Goal: Navigation & Orientation: Find specific page/section

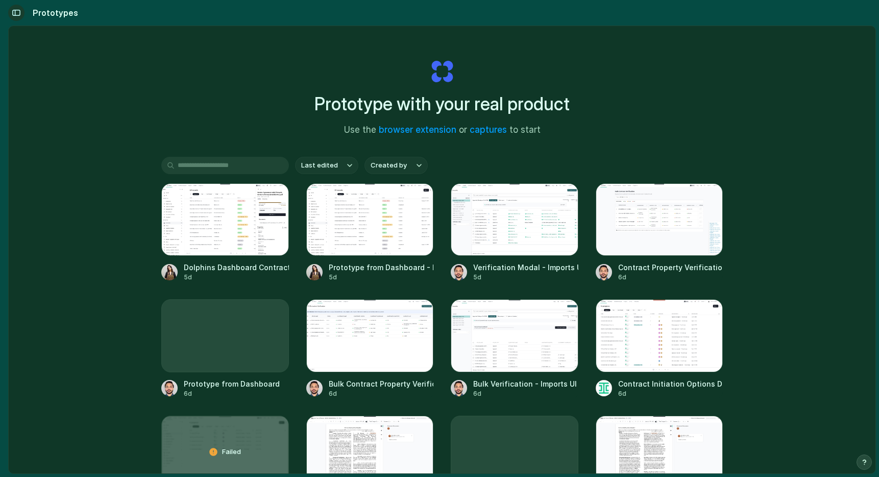
click at [17, 9] on div "button" at bounding box center [16, 12] width 9 height 7
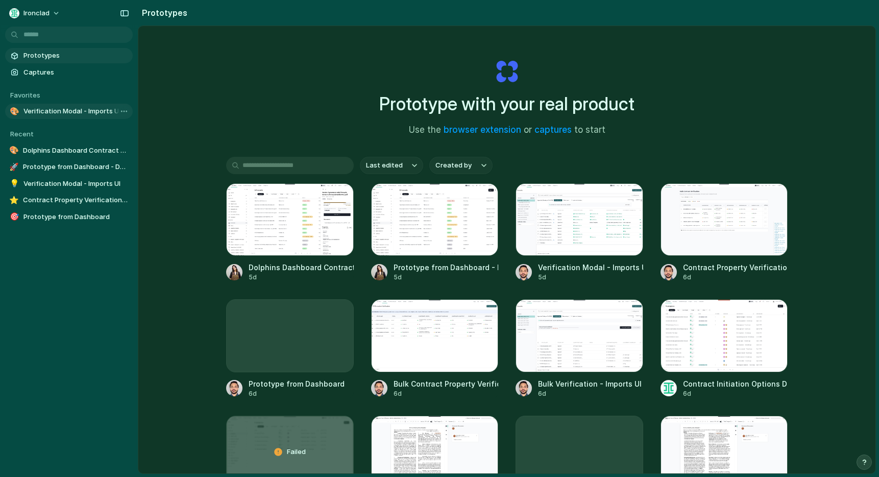
click at [13, 110] on div "🎨" at bounding box center [14, 111] width 10 height 10
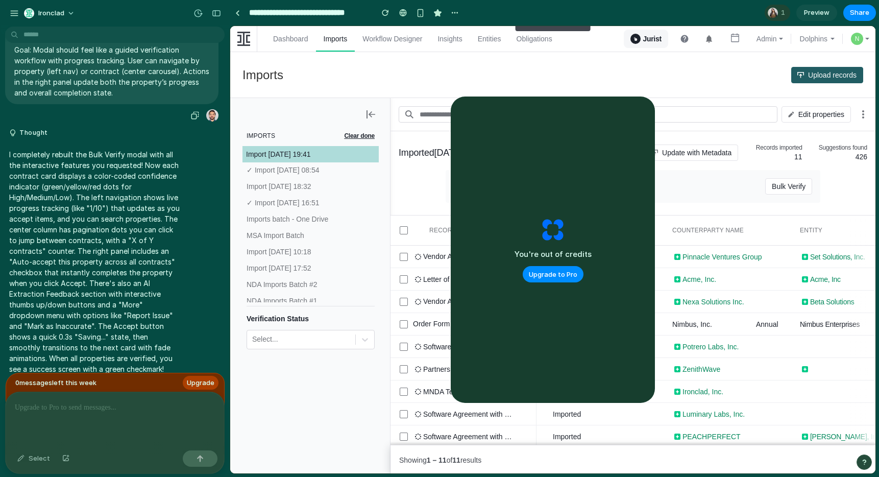
scroll to position [3076, 0]
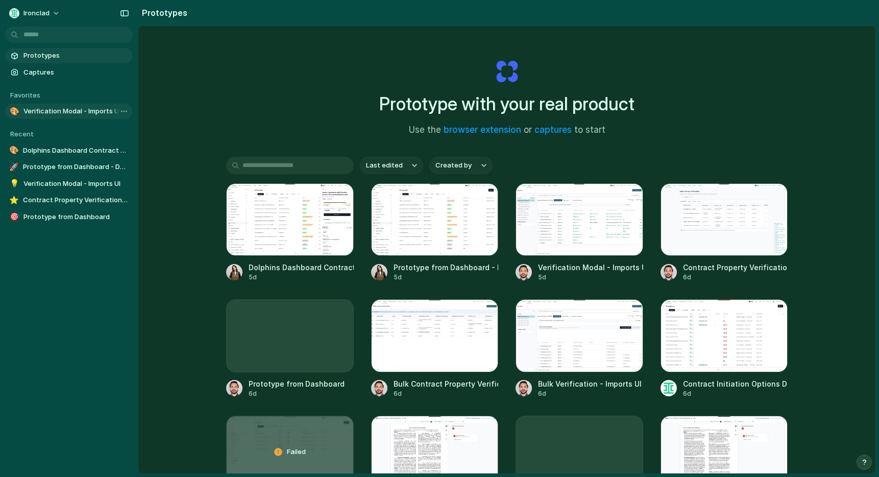
click at [48, 105] on link "🎨 Verification Modal - Imports UI" at bounding box center [69, 111] width 128 height 15
click at [689, 225] on div at bounding box center [725, 219] width 128 height 72
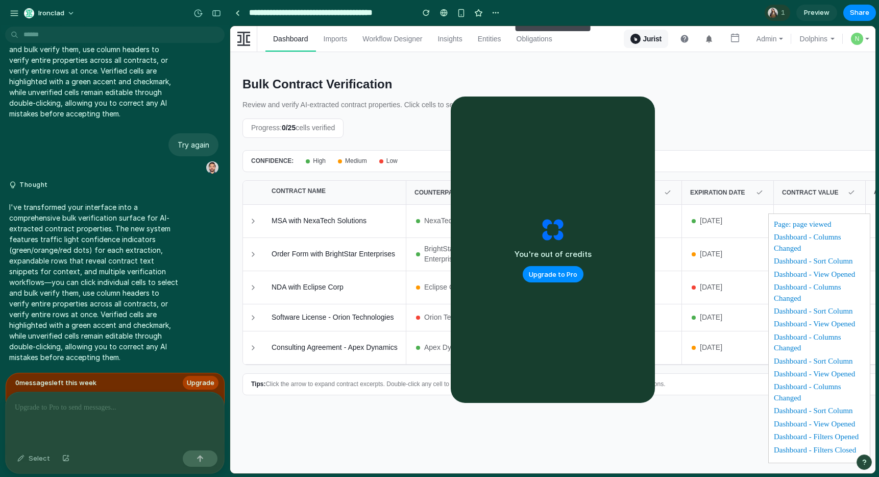
click at [252, 221] on icon at bounding box center [253, 221] width 8 height 8
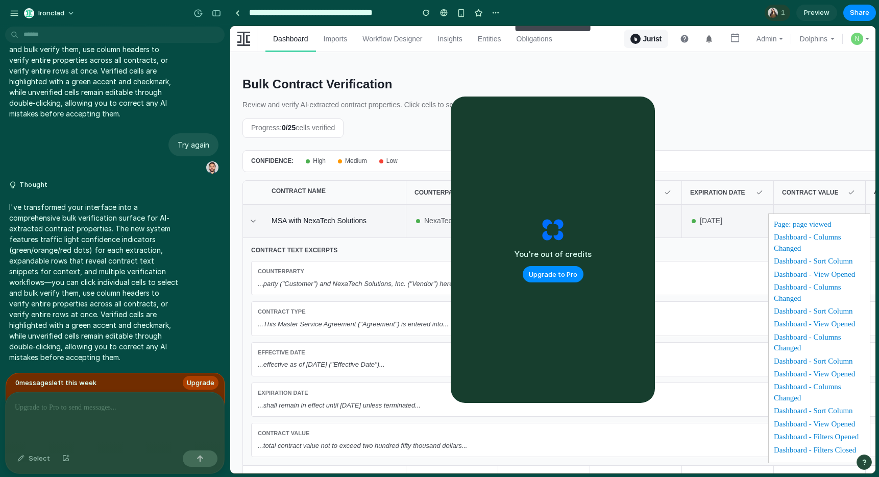
click at [252, 221] on icon at bounding box center [253, 221] width 8 height 8
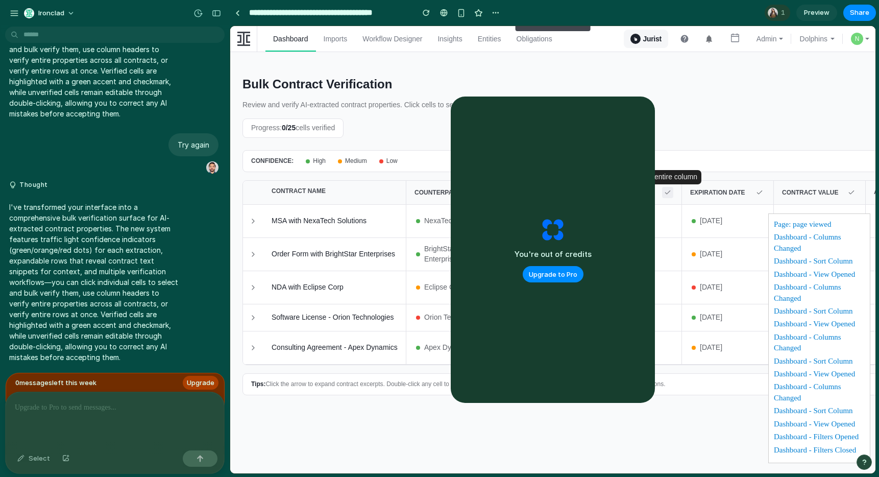
click at [670, 190] on icon at bounding box center [667, 192] width 7 height 7
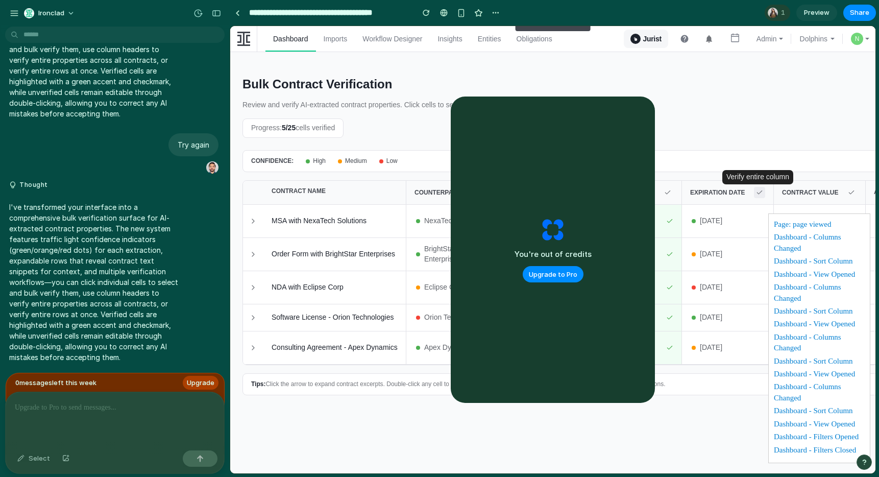
click at [759, 192] on icon at bounding box center [759, 192] width 7 height 7
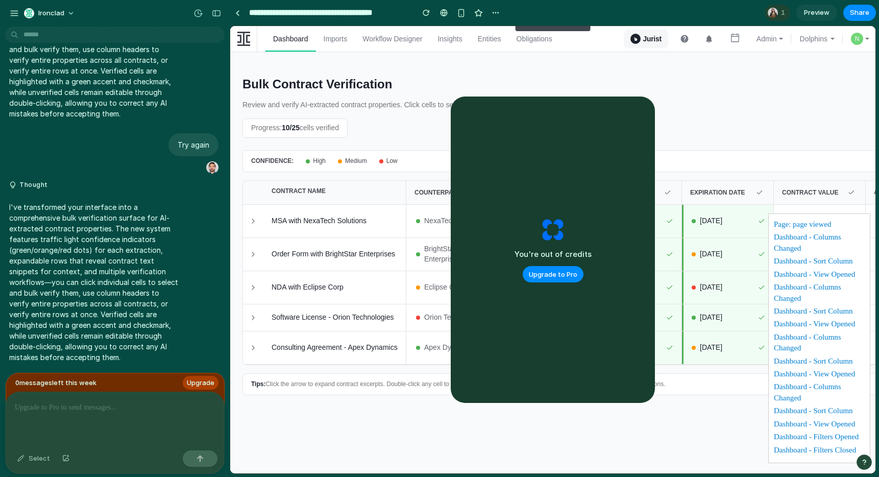
click at [256, 219] on icon at bounding box center [253, 221] width 8 height 8
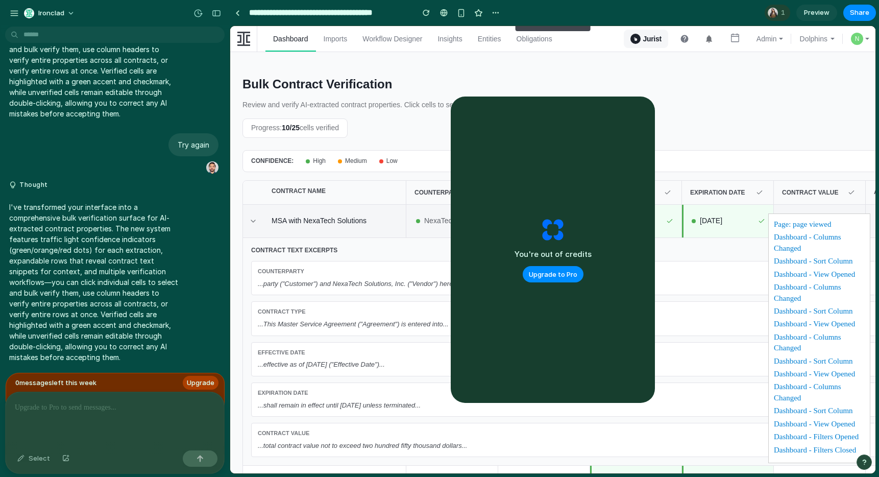
click at [256, 219] on icon at bounding box center [253, 221] width 8 height 8
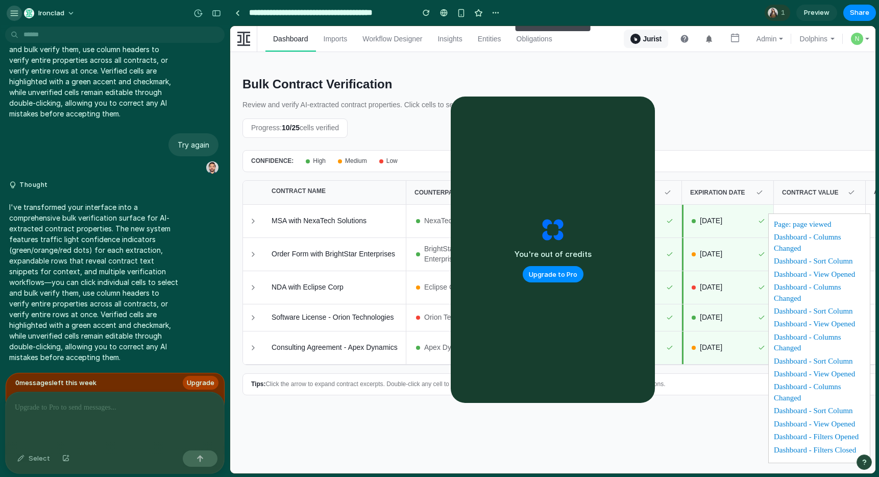
click at [14, 12] on div "button" at bounding box center [14, 13] width 9 height 9
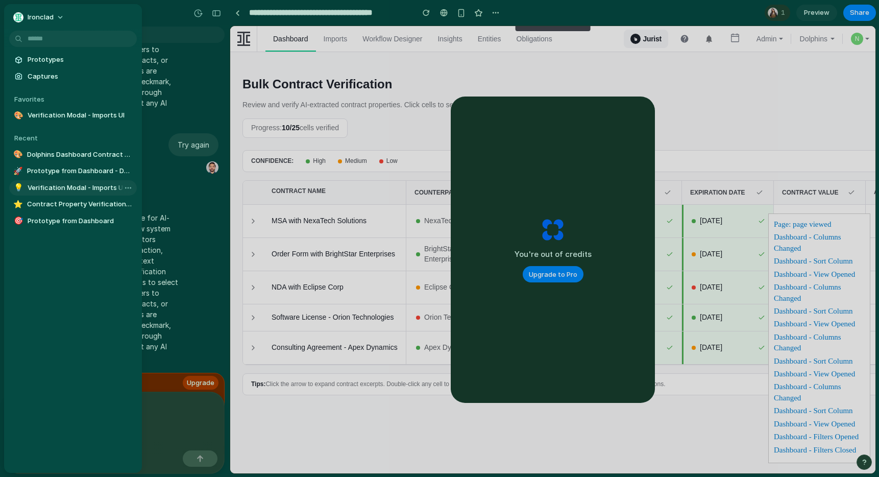
click at [37, 191] on span "Verification Modal - Imports UI" at bounding box center [80, 188] width 105 height 10
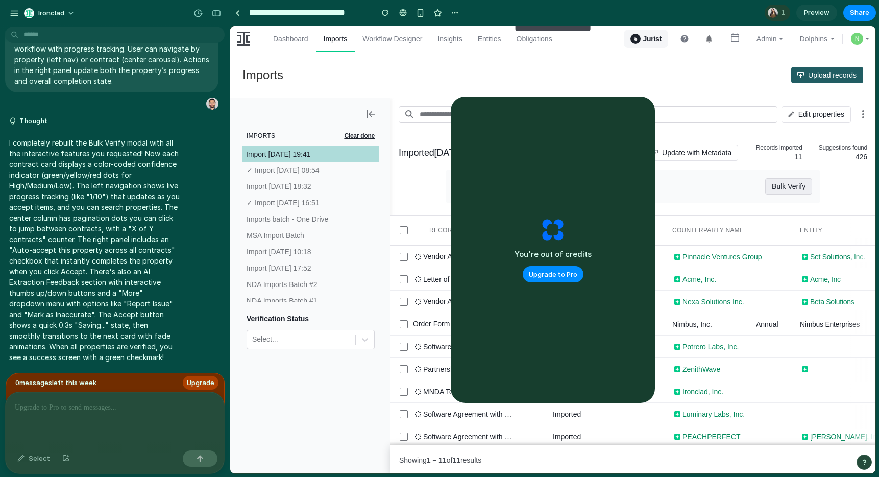
click at [790, 195] on span "Bulk Verify" at bounding box center [789, 186] width 34 height 16
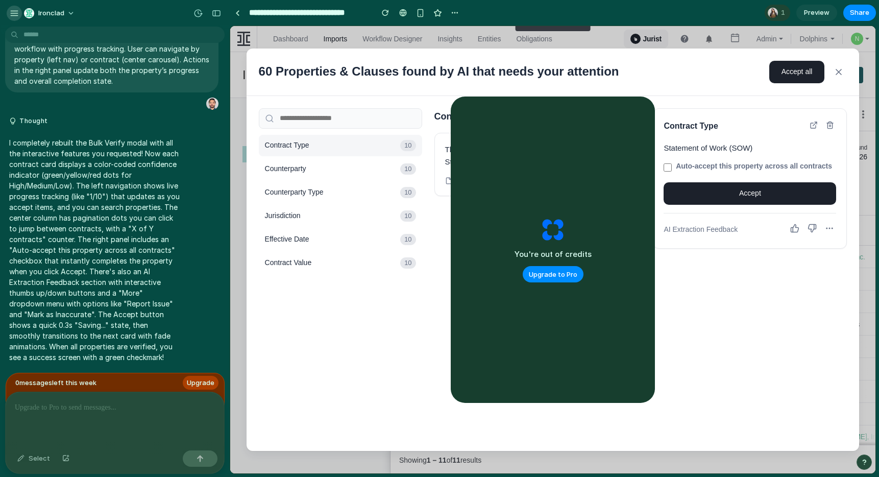
click at [12, 11] on div "button" at bounding box center [14, 13] width 9 height 9
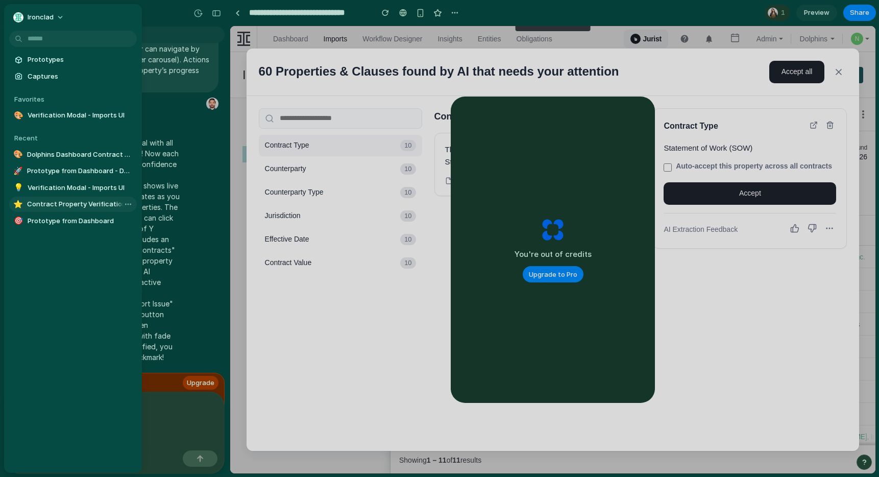
click at [51, 203] on span "Contract Property Verification Dashboard" at bounding box center [80, 204] width 106 height 10
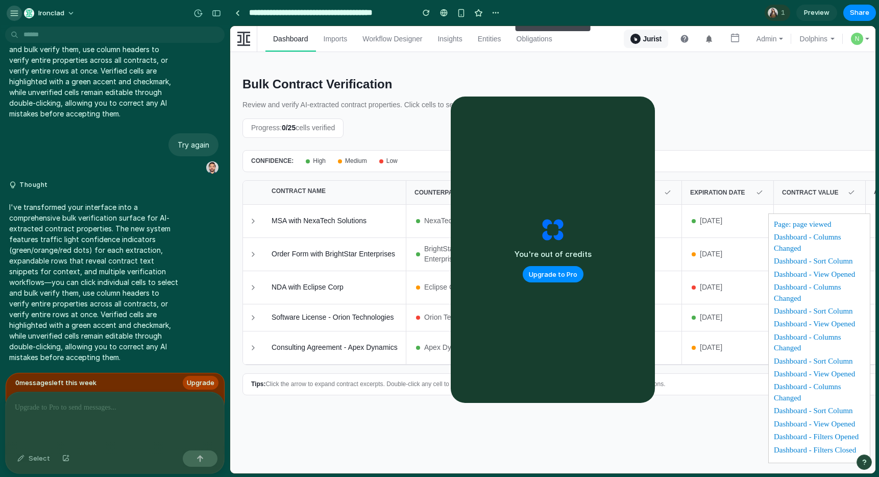
click at [13, 12] on div "button" at bounding box center [14, 13] width 9 height 9
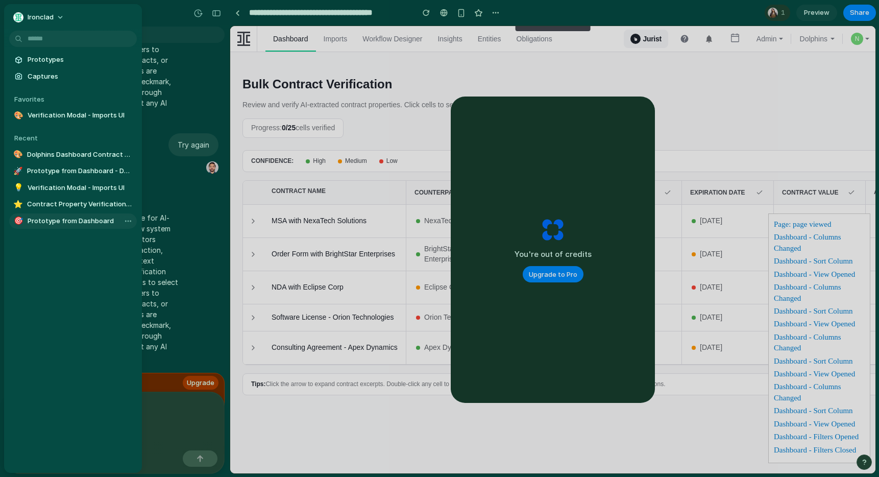
click at [58, 221] on span "Prototype from Dashboard" at bounding box center [80, 221] width 105 height 10
type input "**********"
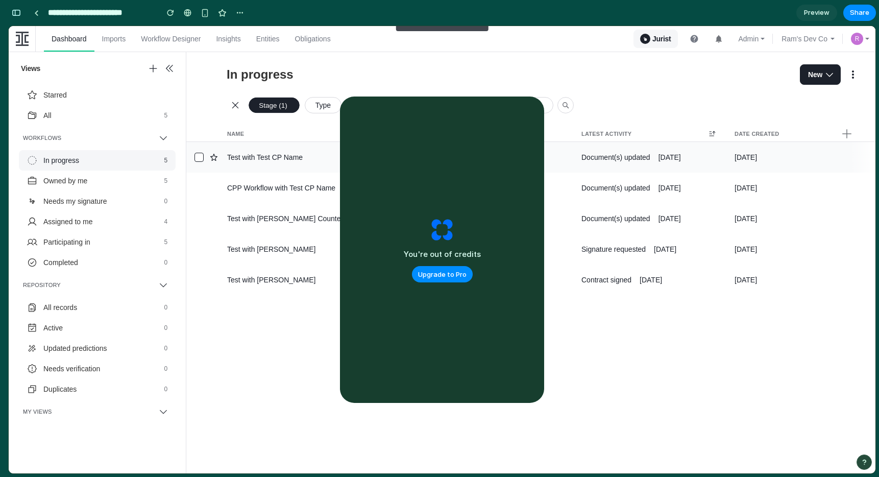
click at [641, 159] on div "Document(s) updated" at bounding box center [616, 157] width 69 height 9
click at [195, 157] on div at bounding box center [199, 157] width 9 height 9
click at [198, 157] on div at bounding box center [199, 157] width 9 height 9
click at [825, 77] on icon "button" at bounding box center [830, 74] width 10 height 10
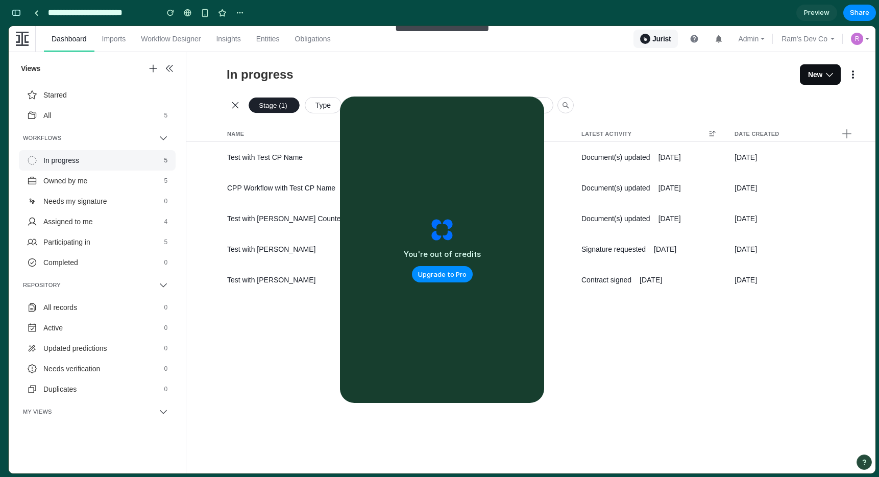
click at [827, 74] on icon "button" at bounding box center [829, 75] width 7 height 4
click at [32, 10] on link at bounding box center [36, 12] width 15 height 15
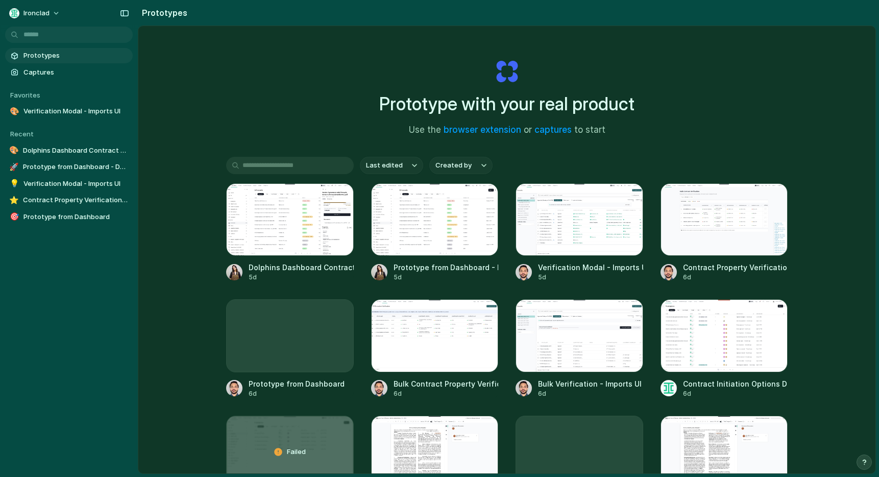
click at [35, 47] on section "Prototypes Captures" at bounding box center [69, 63] width 138 height 34
click at [35, 51] on span "Prototypes" at bounding box center [75, 56] width 105 height 10
